Goal: Task Accomplishment & Management: Check status

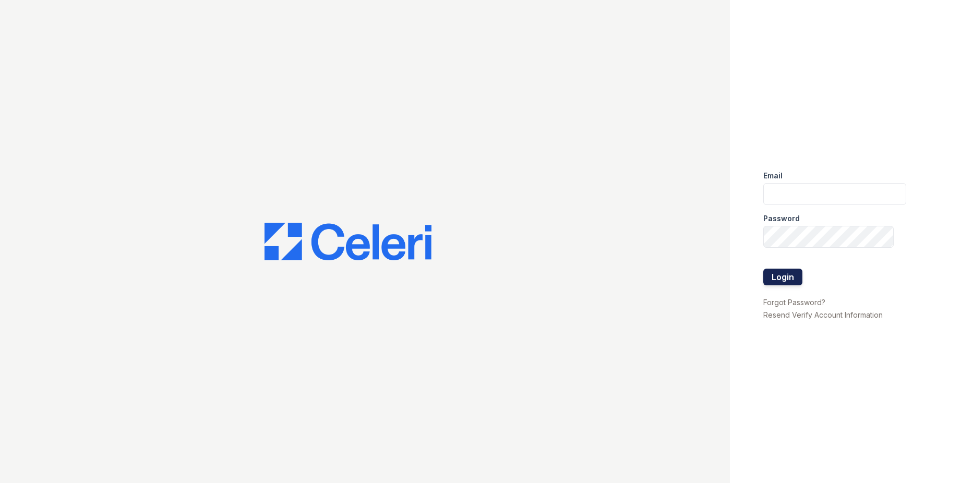
type input "[EMAIL_ADDRESS][DOMAIN_NAME]"
click at [779, 277] on button "Login" at bounding box center [782, 277] width 39 height 17
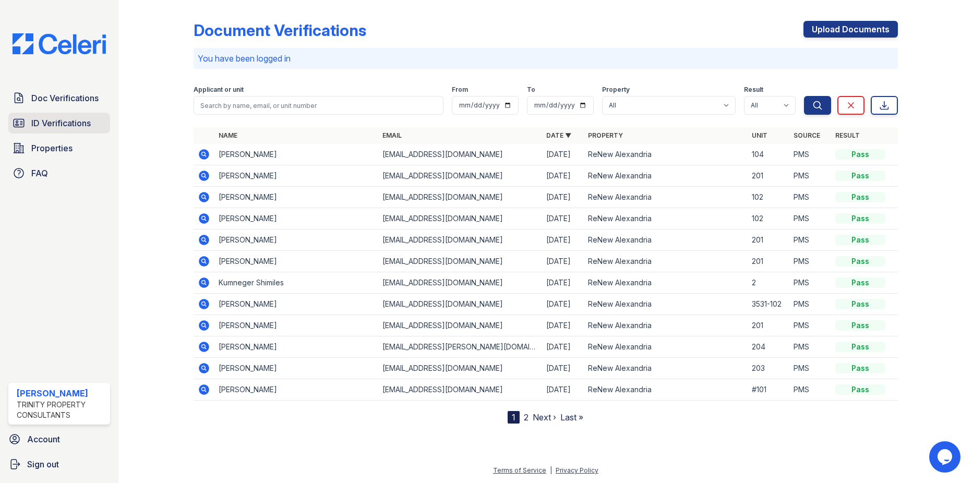
click at [29, 124] on link "ID Verifications" at bounding box center [59, 123] width 102 height 21
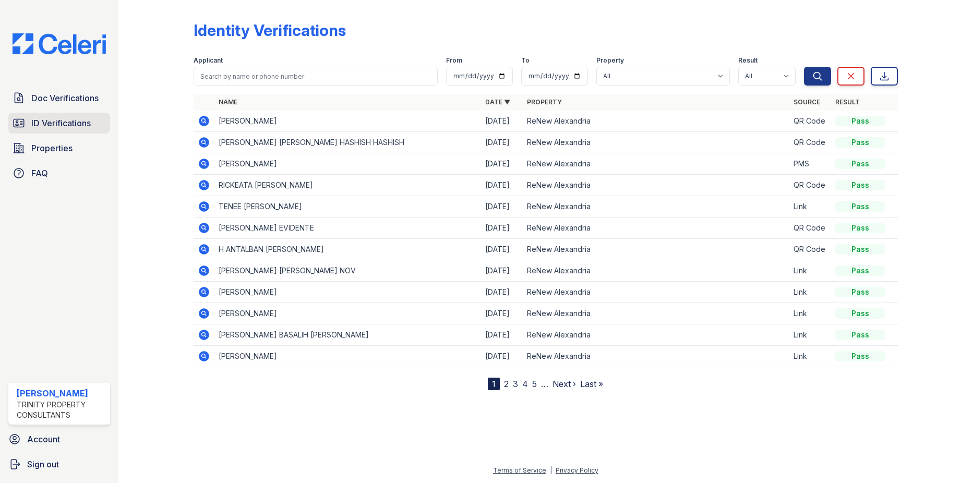
click at [53, 126] on span "ID Verifications" at bounding box center [60, 123] width 59 height 13
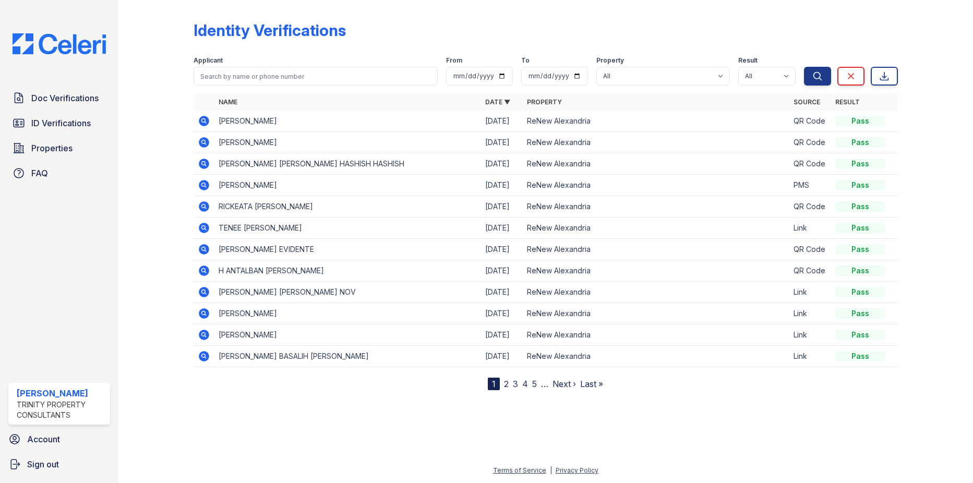
click at [202, 120] on icon at bounding box center [203, 120] width 3 height 3
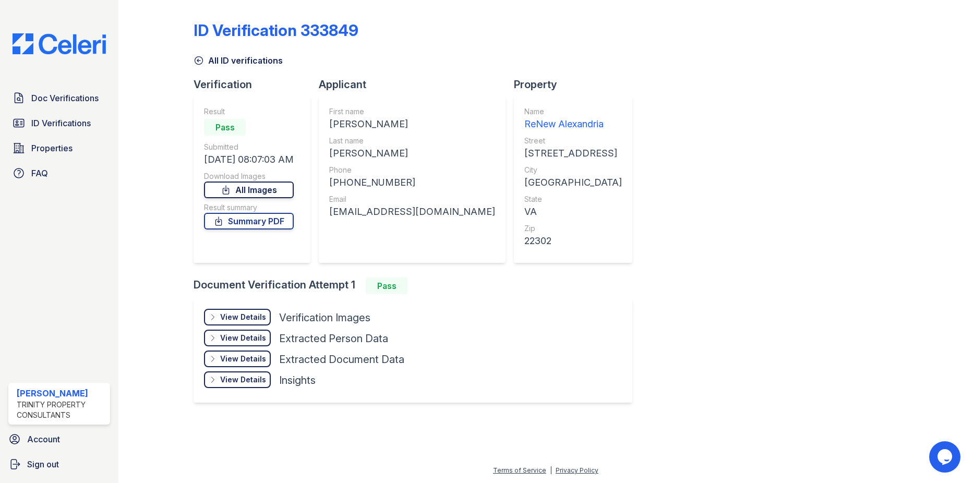
click at [246, 197] on link "All Images" at bounding box center [249, 189] width 90 height 17
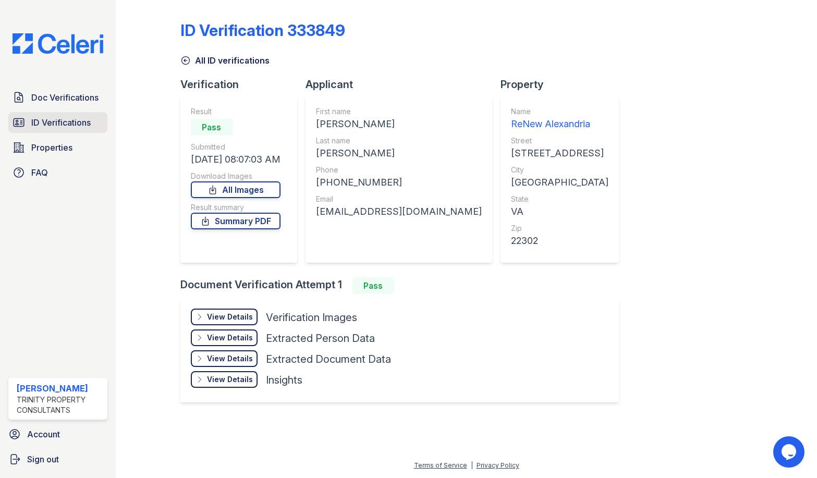
click at [78, 127] on span "ID Verifications" at bounding box center [60, 122] width 59 height 13
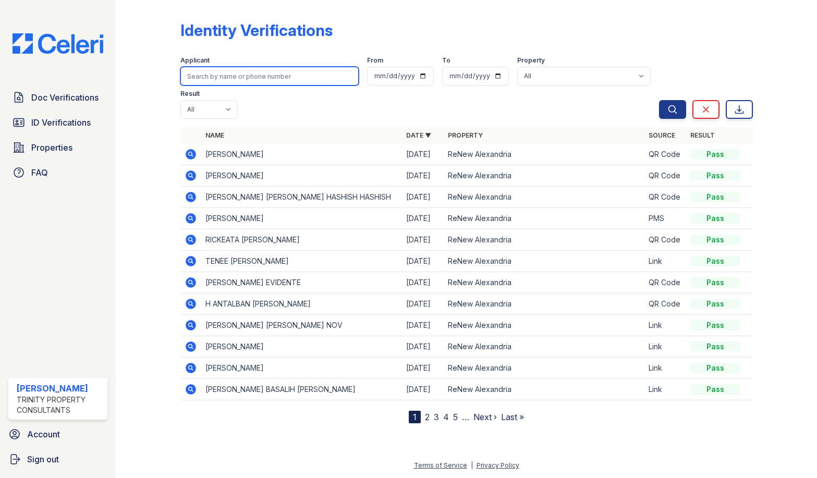
click at [263, 77] on input "search" at bounding box center [269, 76] width 178 height 19
type input "ahmad"
click at [659, 100] on button "Search" at bounding box center [672, 109] width 27 height 19
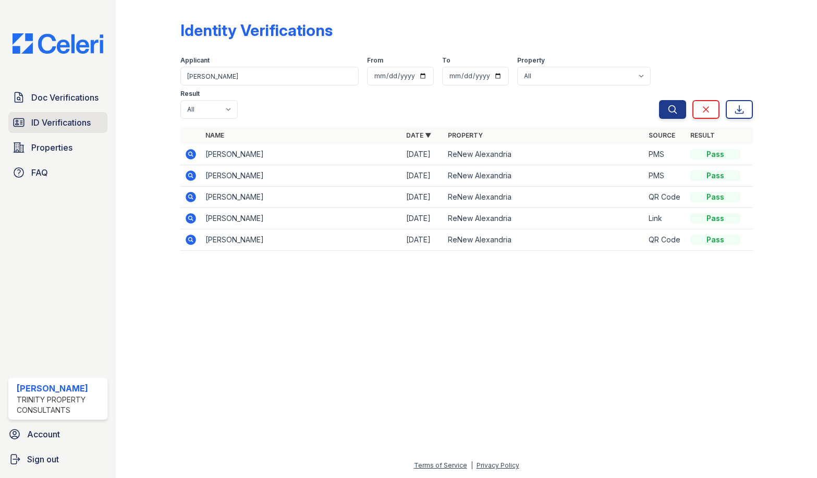
click at [41, 117] on span "ID Verifications" at bounding box center [60, 122] width 59 height 13
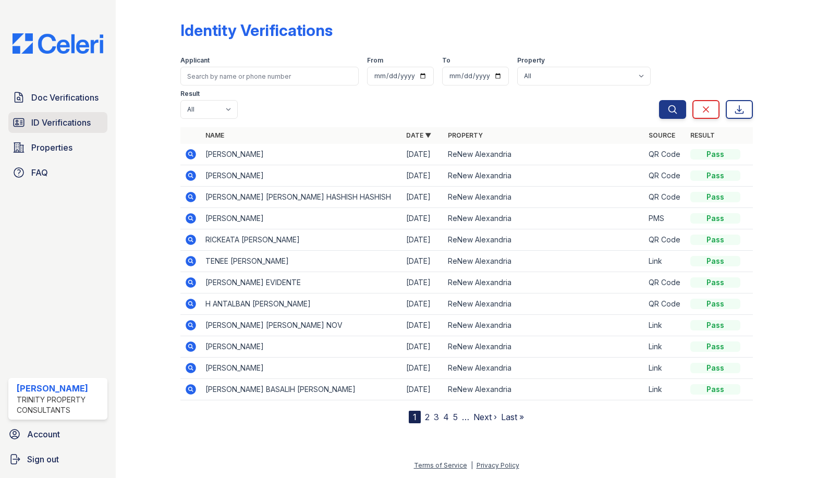
click at [83, 119] on span "ID Verifications" at bounding box center [60, 122] width 59 height 13
click at [59, 120] on span "ID Verifications" at bounding box center [60, 122] width 59 height 13
click at [62, 125] on span "ID Verifications" at bounding box center [60, 122] width 59 height 13
click at [62, 128] on span "ID Verifications" at bounding box center [60, 122] width 59 height 13
click at [73, 117] on span "ID Verifications" at bounding box center [60, 122] width 59 height 13
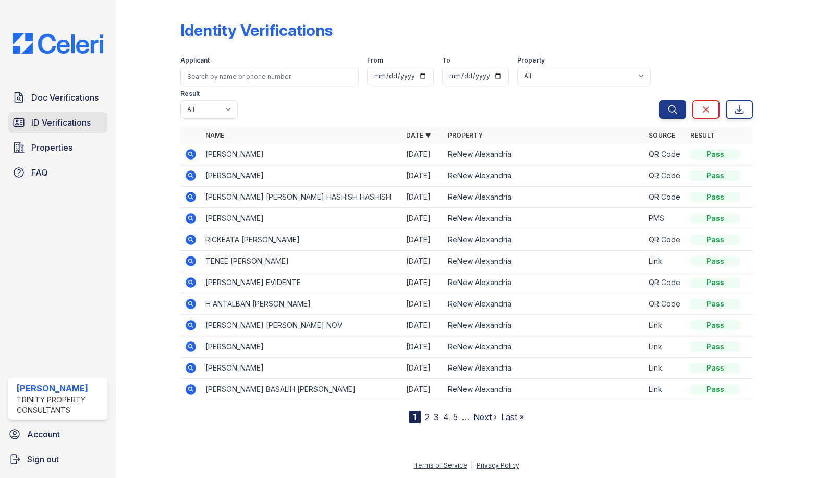
click at [56, 124] on span "ID Verifications" at bounding box center [60, 122] width 59 height 13
click at [56, 126] on span "ID Verifications" at bounding box center [60, 122] width 59 height 13
click at [56, 119] on span "ID Verifications" at bounding box center [60, 122] width 59 height 13
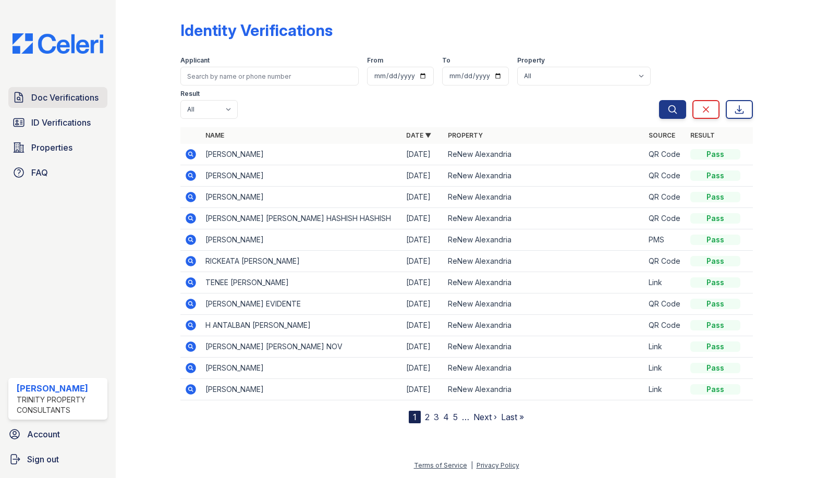
click at [68, 90] on link "Doc Verifications" at bounding box center [57, 97] width 99 height 21
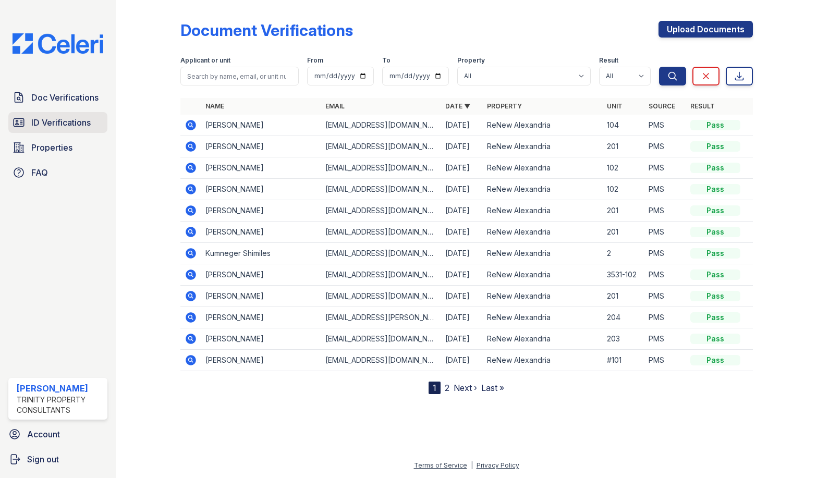
click at [56, 117] on span "ID Verifications" at bounding box center [60, 122] width 59 height 13
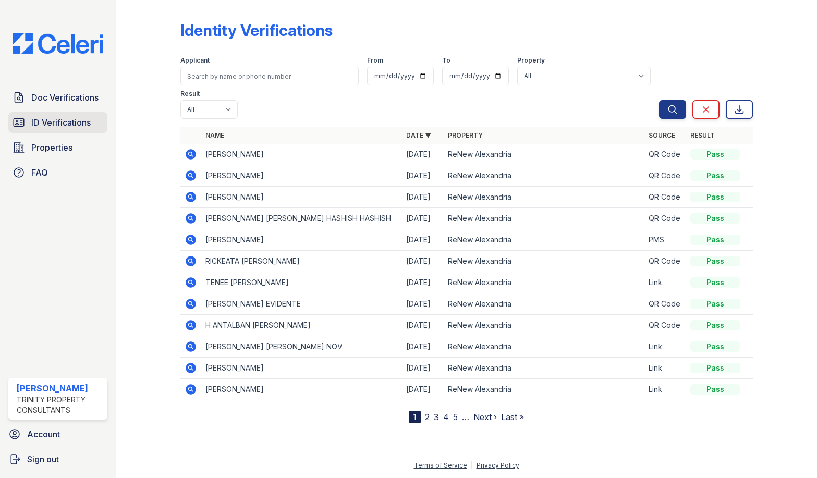
click at [57, 120] on span "ID Verifications" at bounding box center [60, 122] width 59 height 13
click at [160, 152] on div at bounding box center [156, 213] width 48 height 419
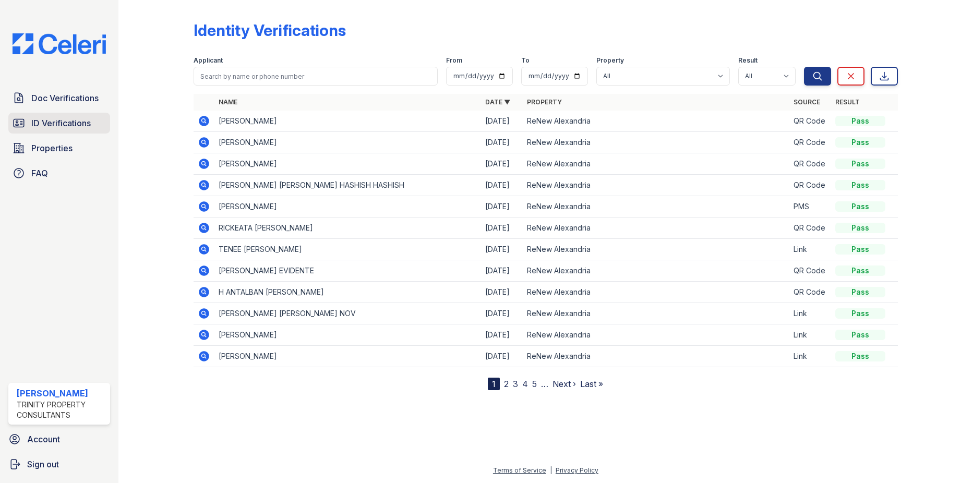
click at [89, 128] on span "ID Verifications" at bounding box center [60, 123] width 59 height 13
